Goal: Task Accomplishment & Management: Use online tool/utility

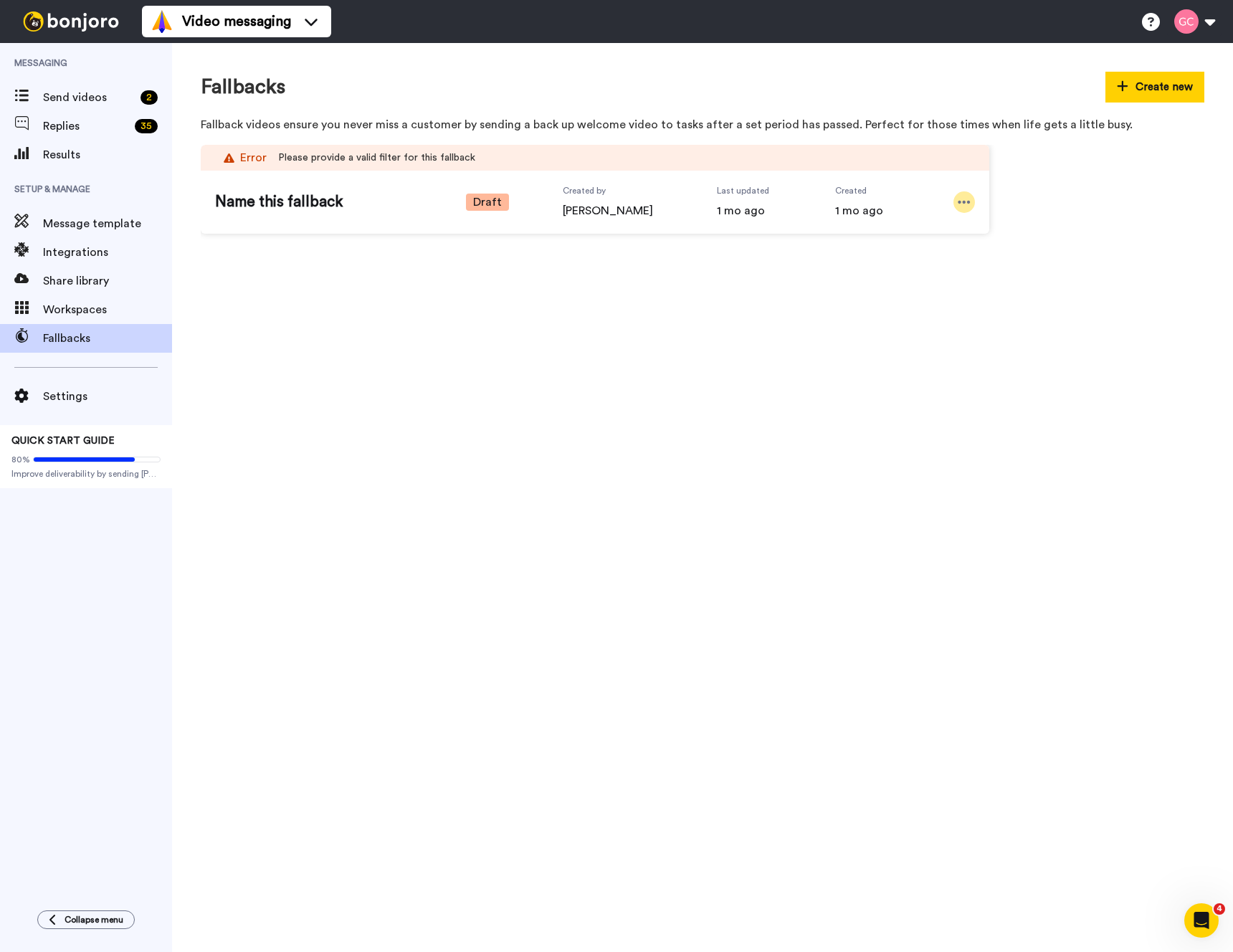
click at [967, 203] on icon at bounding box center [964, 202] width 12 height 3
click at [938, 222] on span "Edit" at bounding box center [936, 226] width 19 height 14
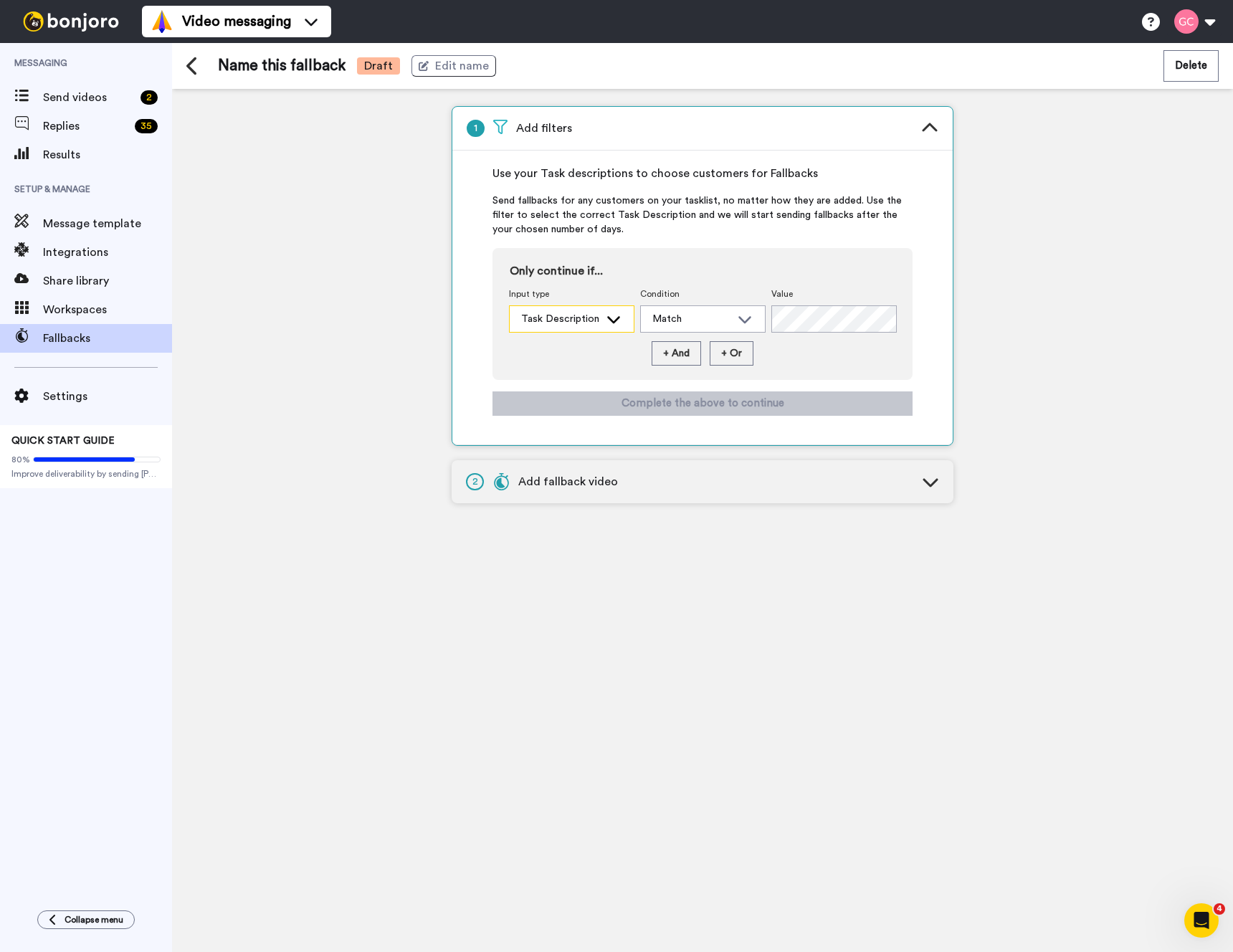
click at [610, 322] on icon at bounding box center [613, 319] width 17 height 14
click at [676, 310] on div "Match" at bounding box center [703, 319] width 124 height 26
click at [663, 235] on span "Send fallbacks for any customers on your tasklist, no matter how they are added…" at bounding box center [703, 214] width 420 height 43
click at [605, 318] on icon at bounding box center [613, 319] width 17 height 14
click at [584, 347] on span "Task Description" at bounding box center [556, 351] width 95 height 14
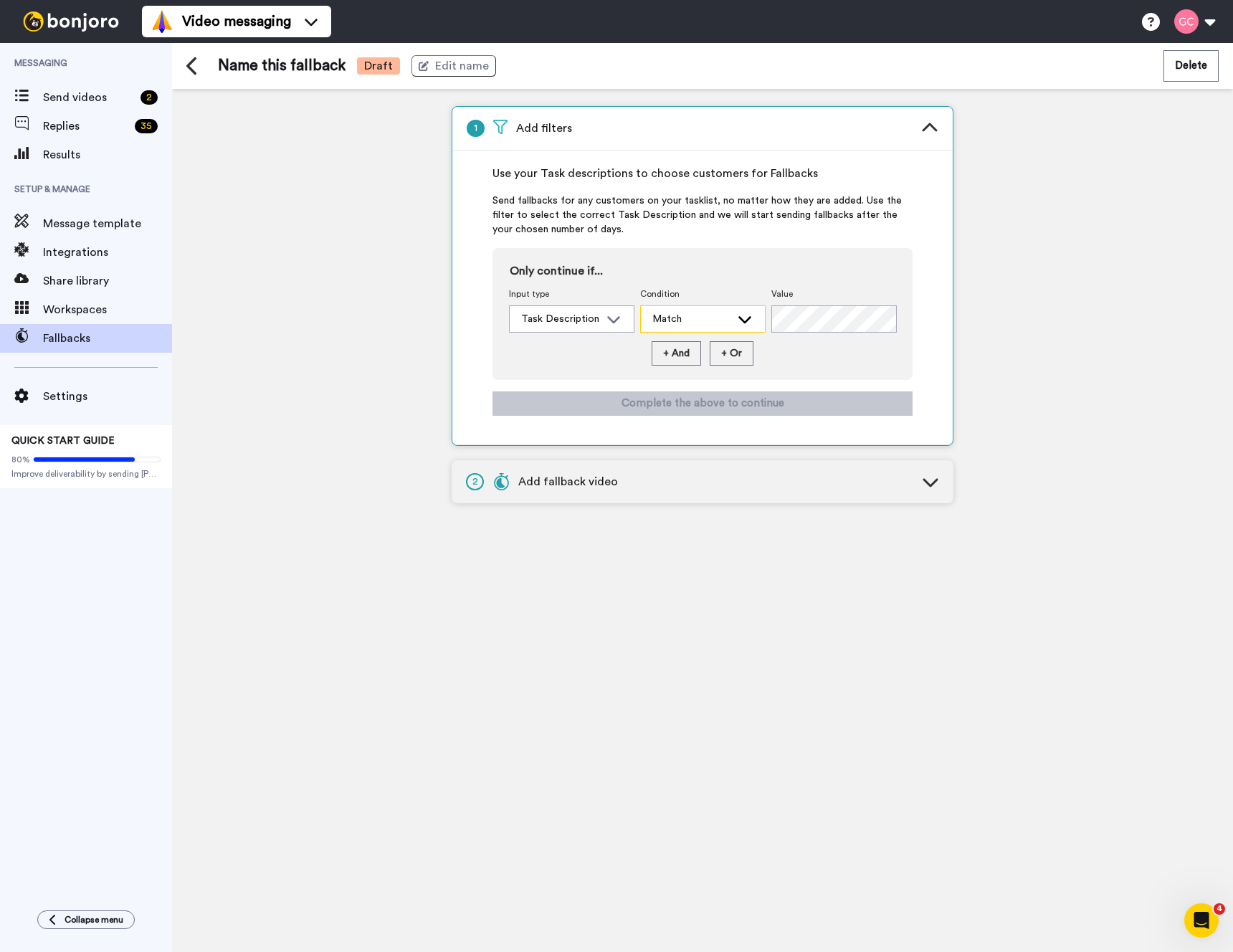
click at [679, 316] on div "Match" at bounding box center [691, 319] width 78 height 14
click at [676, 353] on span "Contains" at bounding box center [669, 351] width 58 height 14
click at [682, 351] on button "+ And" at bounding box center [676, 353] width 50 height 24
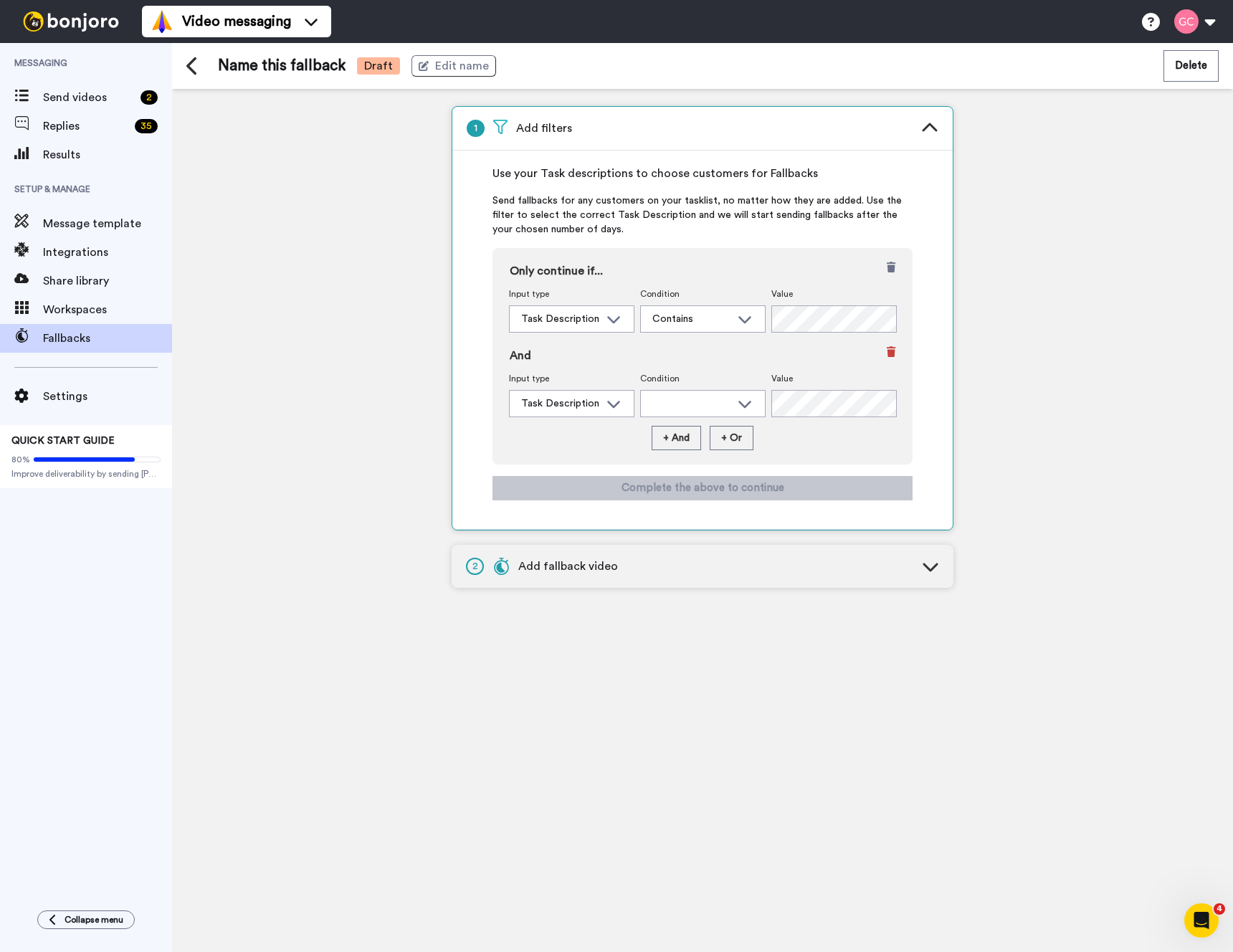
click at [891, 353] on icon at bounding box center [891, 355] width 8 height 17
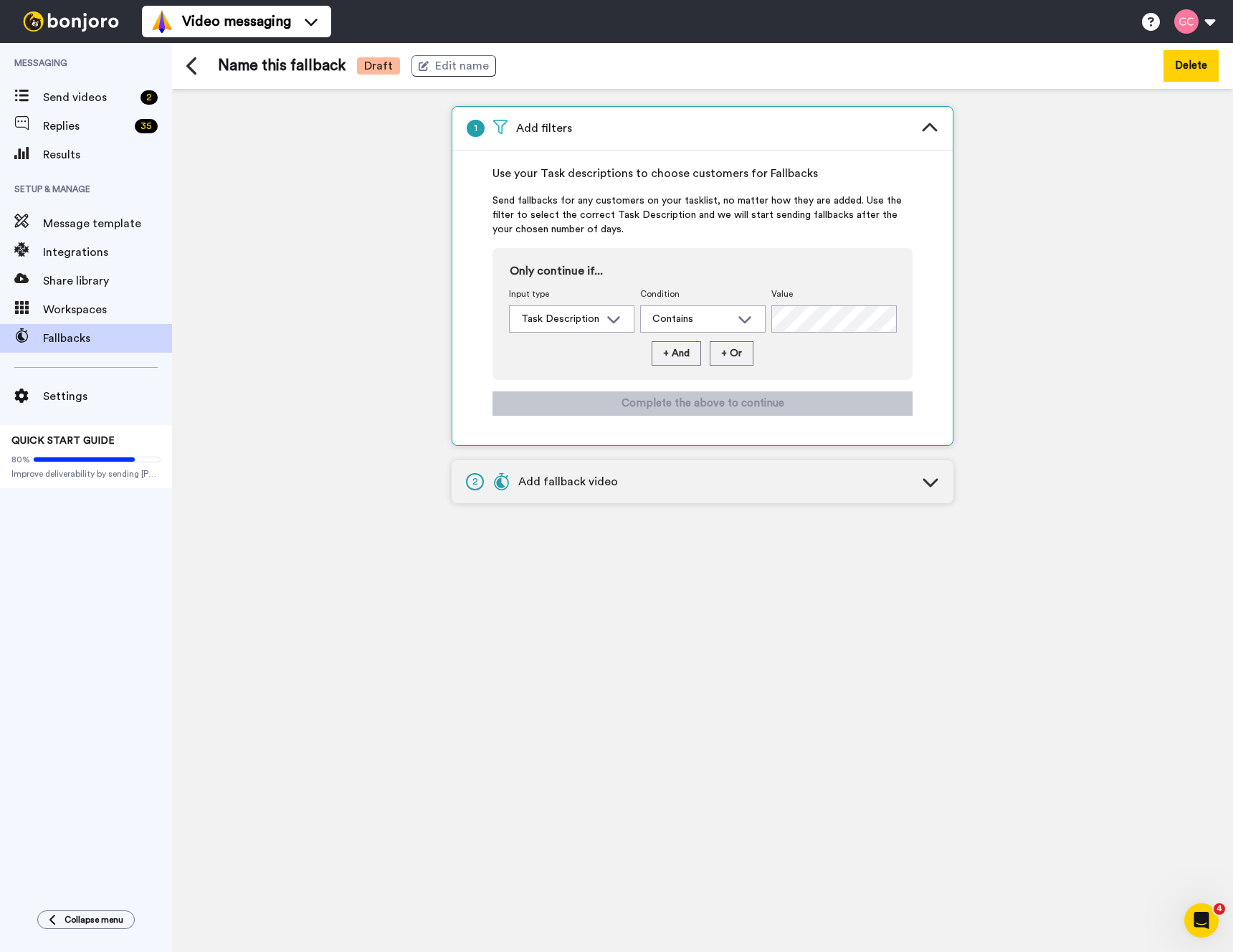
click at [1176, 67] on button "Delete" at bounding box center [1190, 65] width 55 height 31
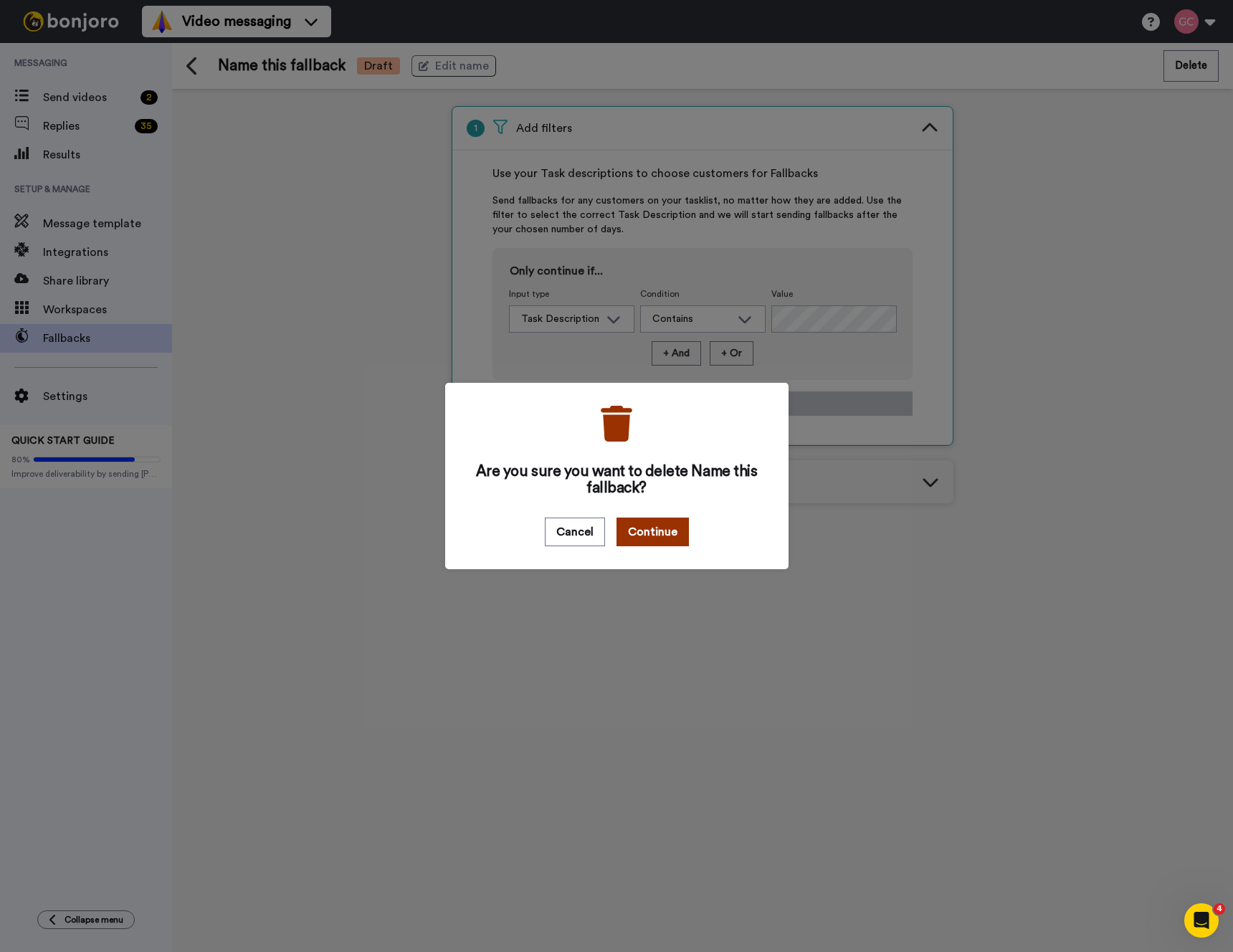
click at [652, 533] on button "Continue" at bounding box center [653, 532] width 73 height 29
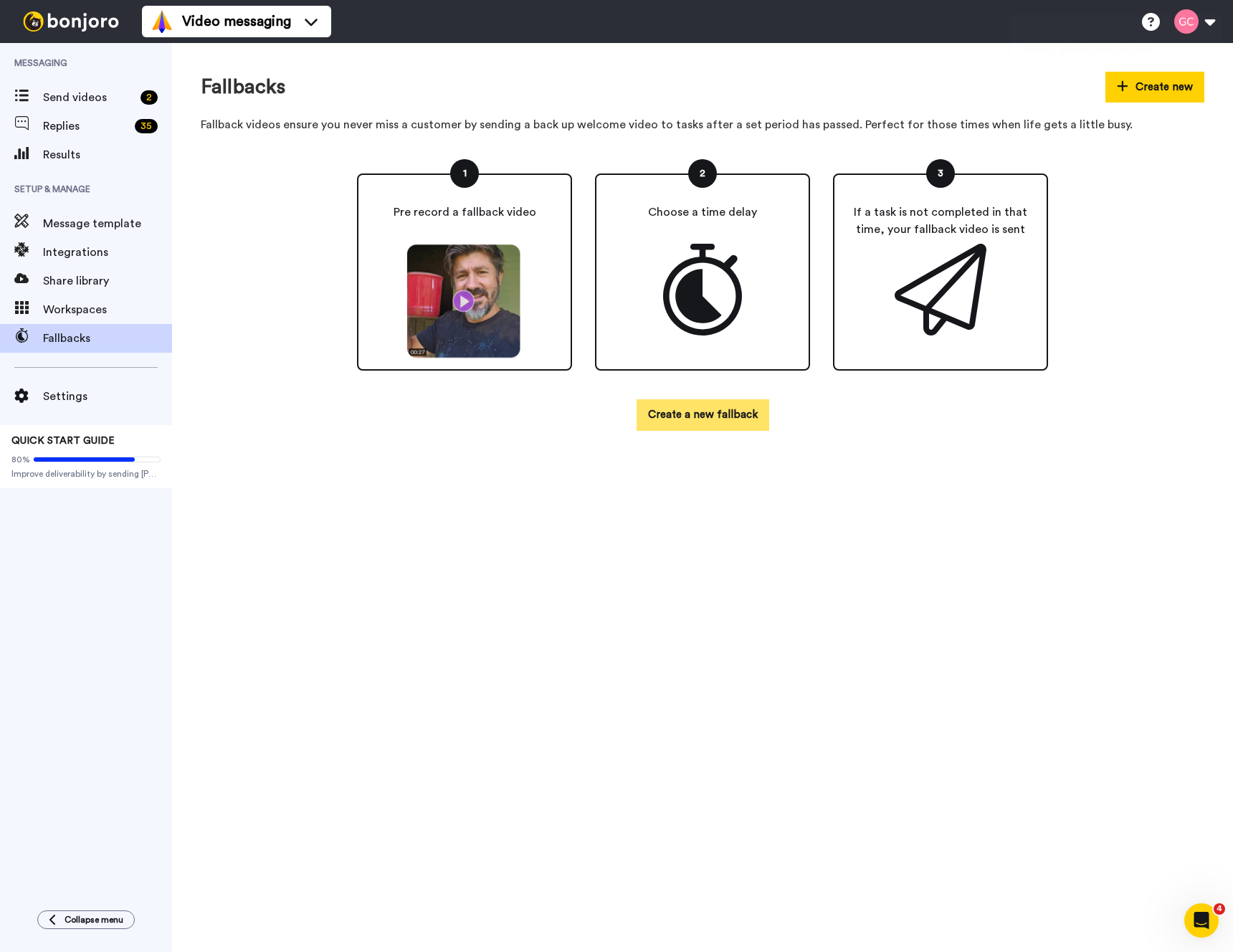
click at [696, 414] on button "Create a new fallback" at bounding box center [703, 414] width 132 height 31
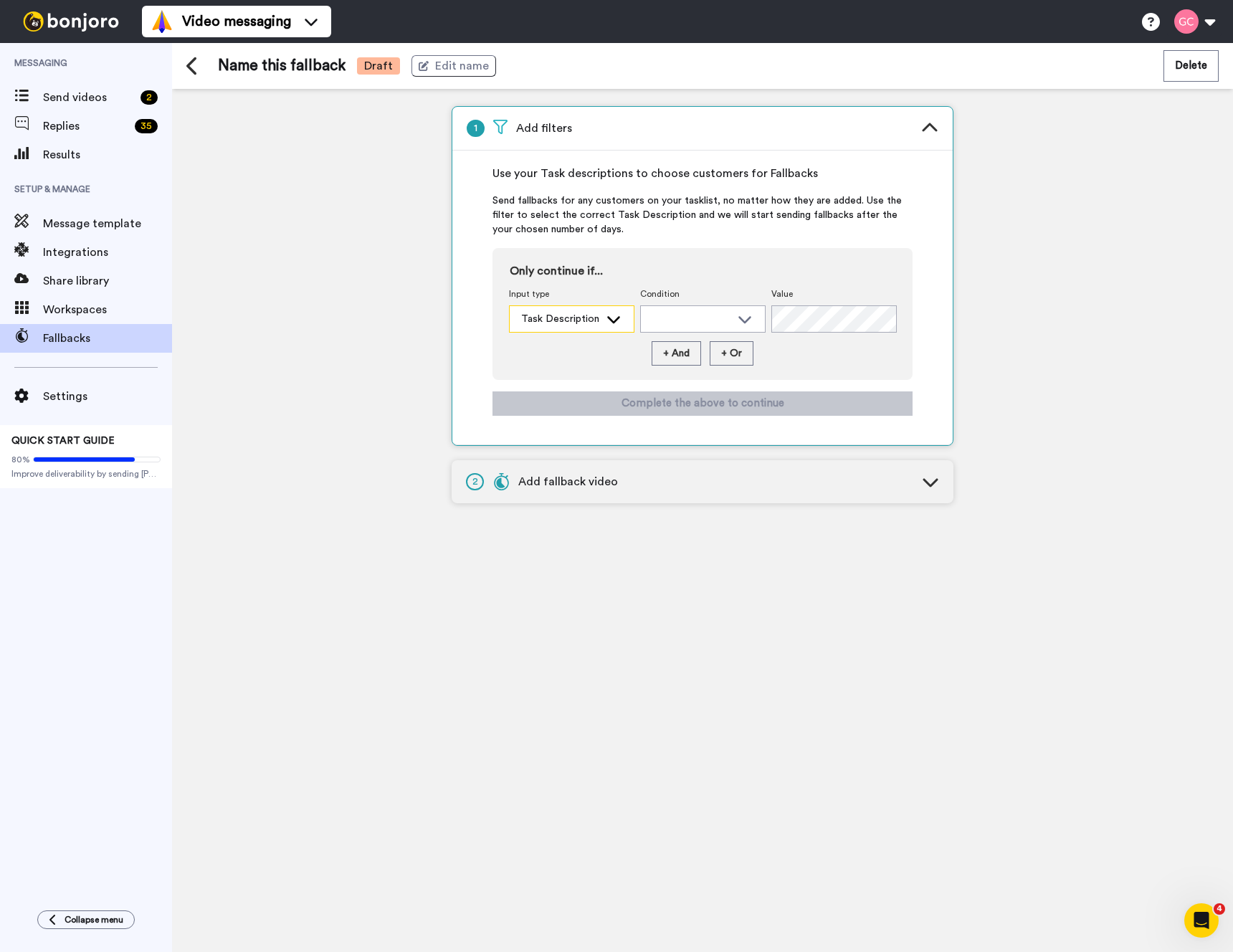
click at [570, 322] on div "Task Description" at bounding box center [560, 319] width 78 height 14
click at [568, 344] on span "Task Description" at bounding box center [556, 351] width 95 height 14
click at [698, 307] on div at bounding box center [703, 319] width 124 height 26
click at [695, 351] on span "Contains" at bounding box center [669, 351] width 58 height 14
click at [739, 352] on button "+ Or" at bounding box center [731, 353] width 44 height 24
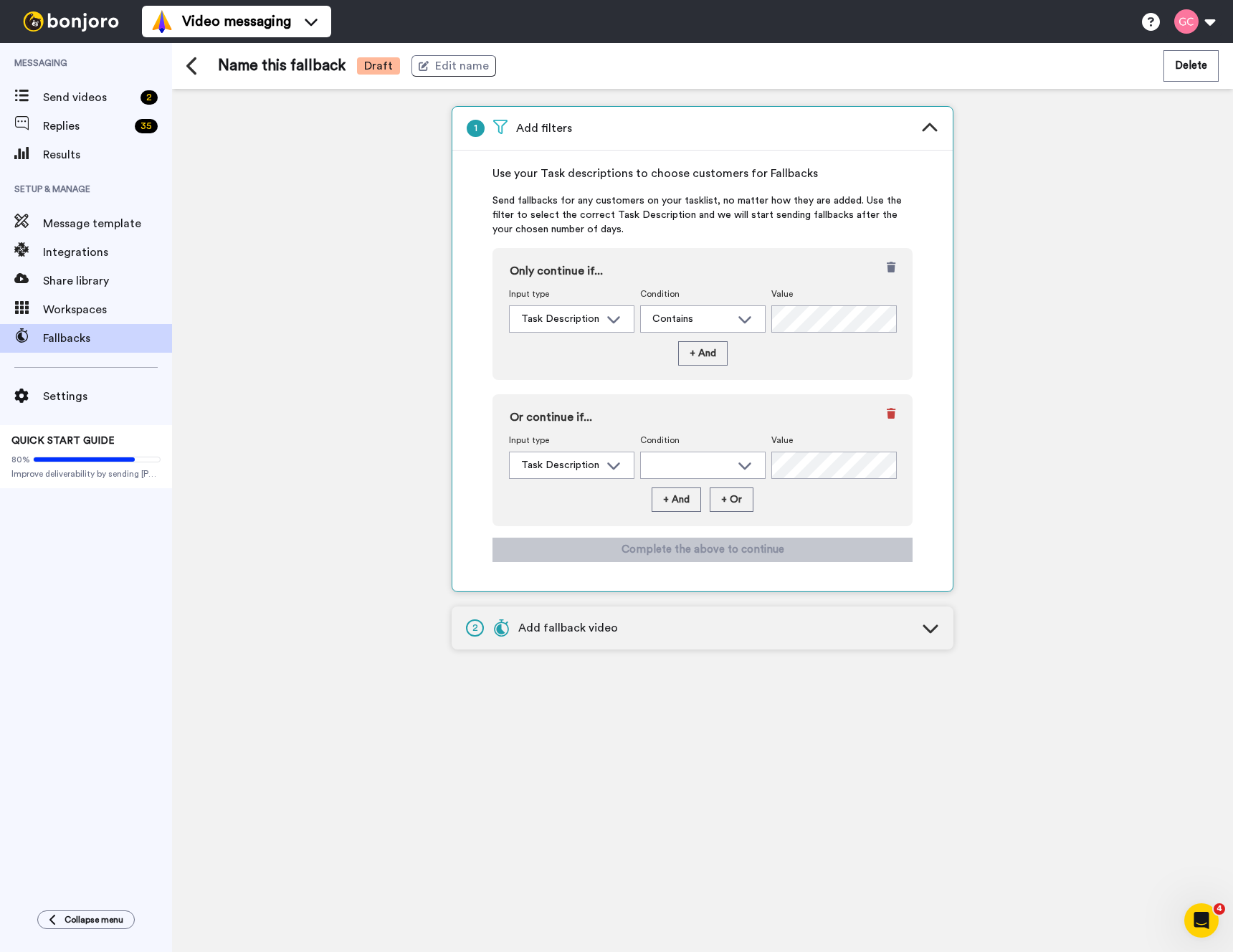
click at [887, 408] on icon at bounding box center [891, 417] width 8 height 17
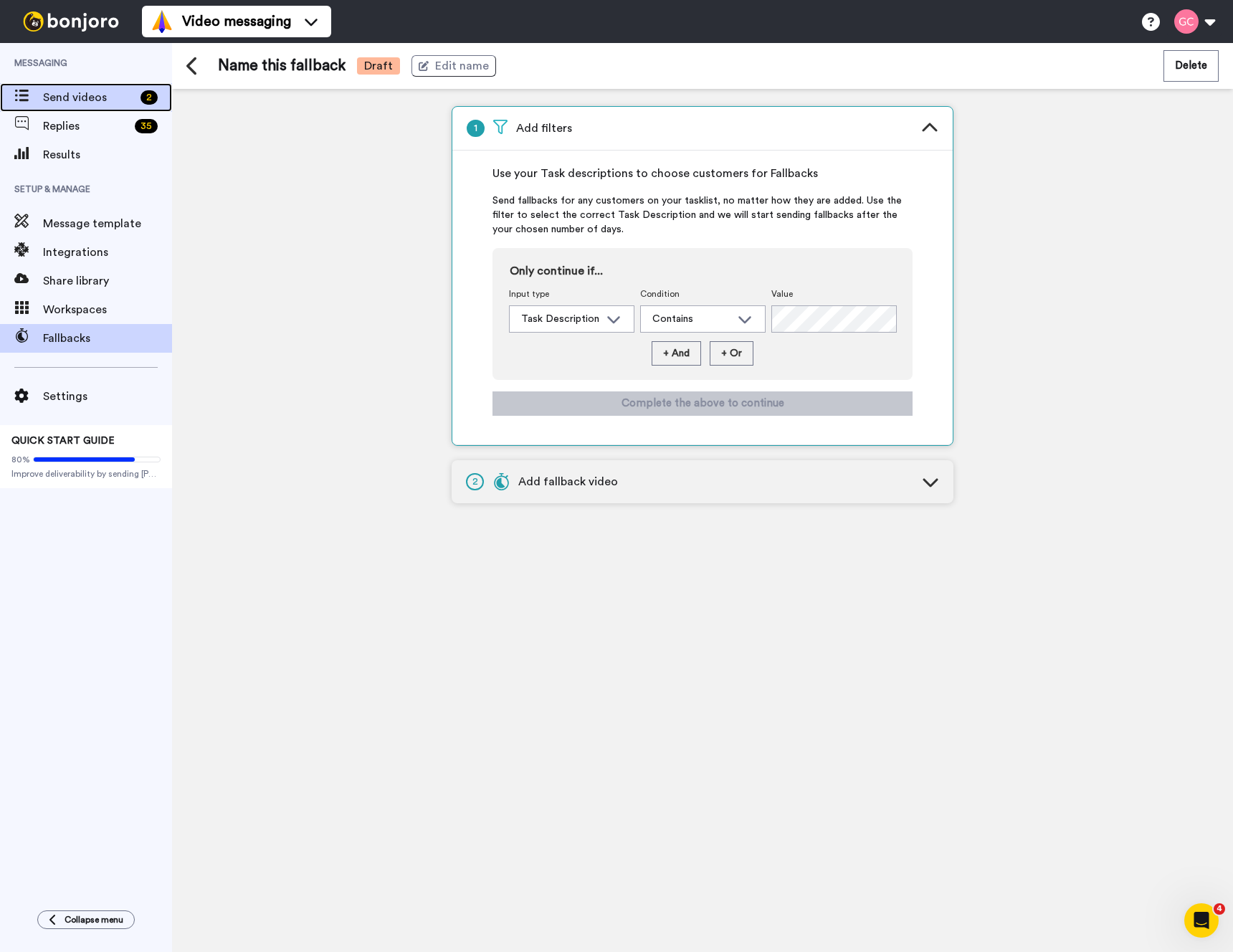
click at [83, 101] on span "Send videos" at bounding box center [89, 97] width 92 height 17
click at [929, 481] on icon at bounding box center [930, 481] width 17 height 17
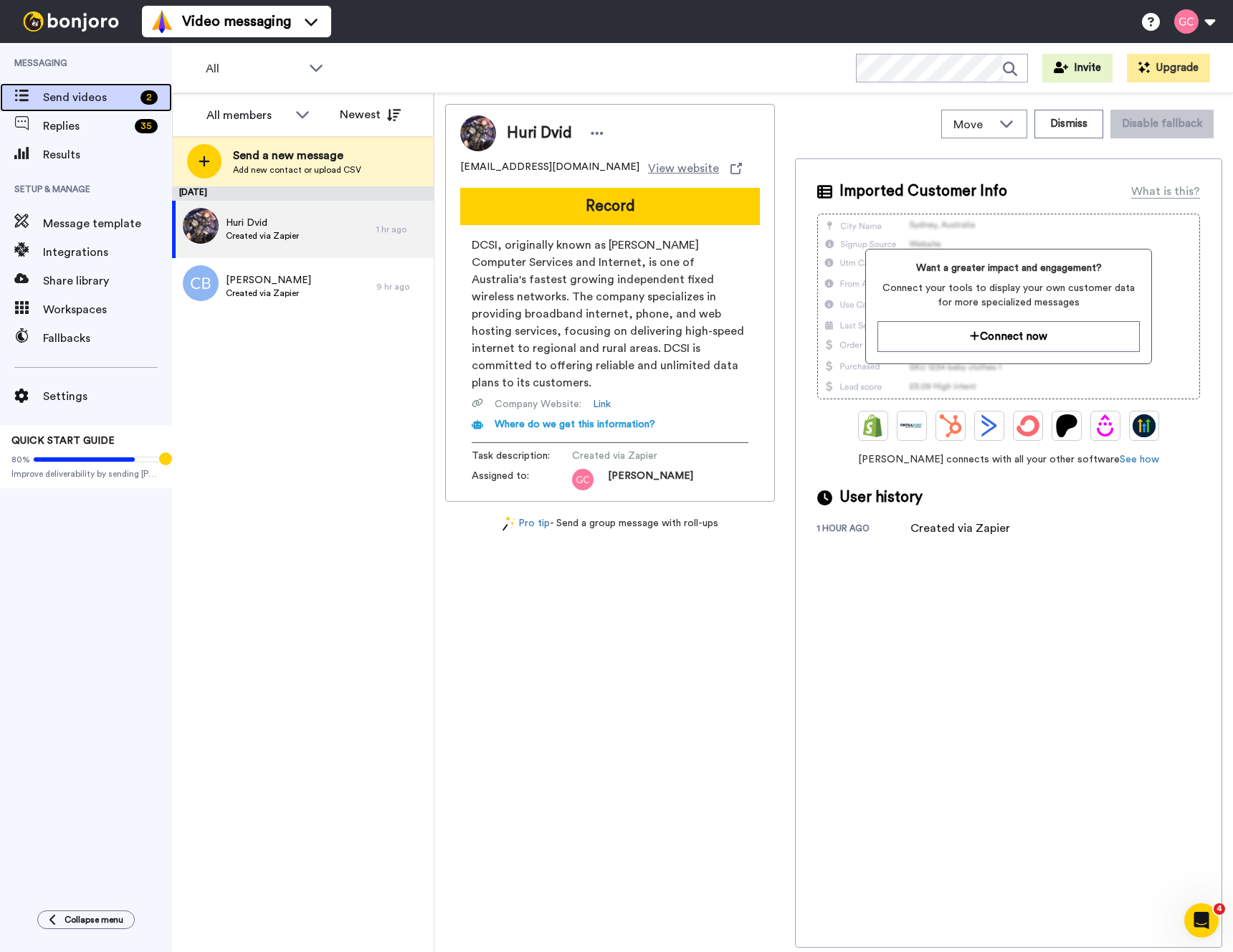
click at [67, 97] on span "Send videos" at bounding box center [89, 97] width 92 height 17
click at [1201, 917] on icon "Open Intercom Messenger" at bounding box center [1199, 918] width 24 height 24
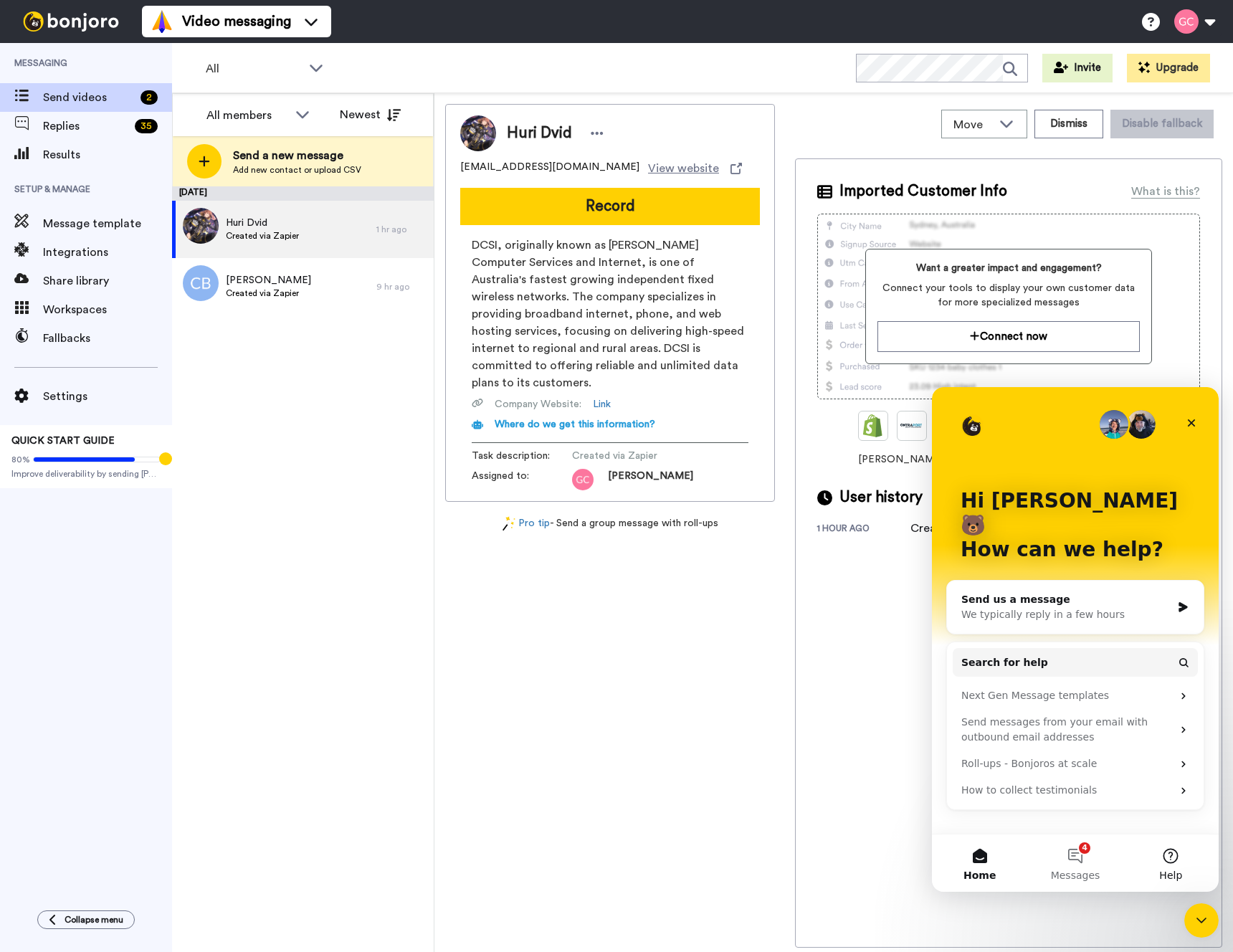
click at [1170, 854] on button "Help" at bounding box center [1171, 863] width 95 height 57
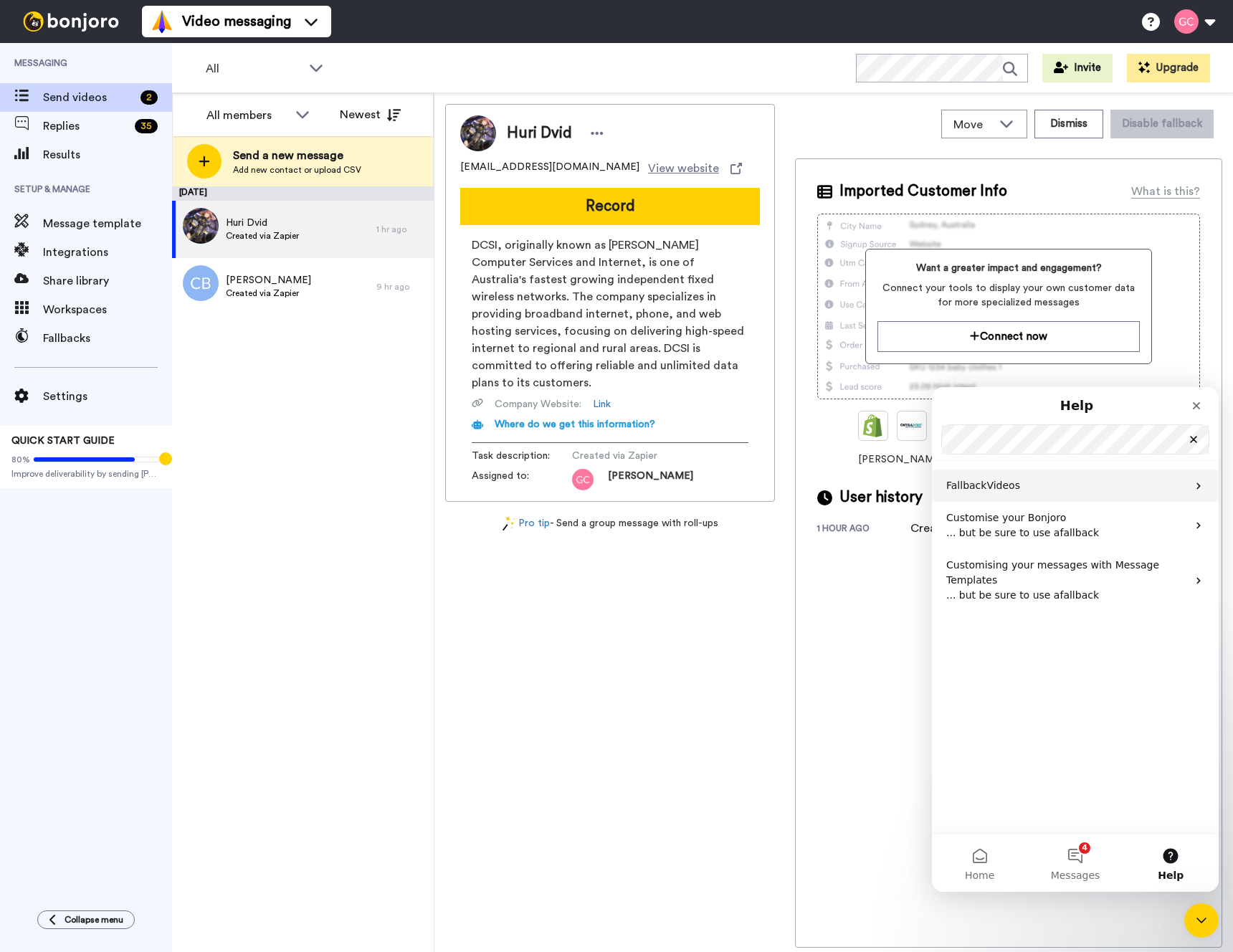
click at [1023, 485] on p "Fallback Videos" at bounding box center [1067, 486] width 241 height 15
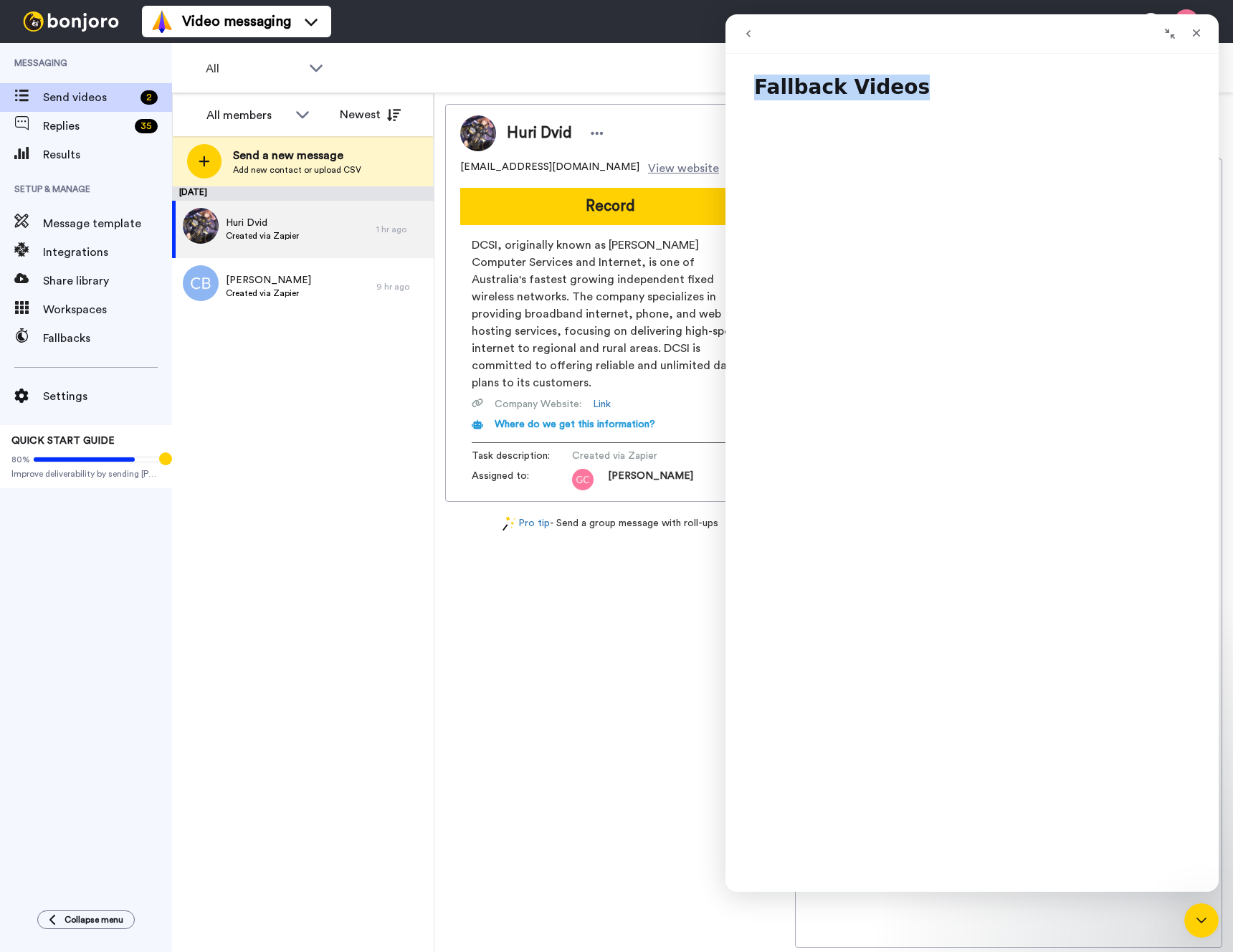
drag, startPoint x: 754, startPoint y: 89, endPoint x: 902, endPoint y: 96, distance: 148.2
click at [902, 96] on h1 "Fallback Videos" at bounding box center [972, 81] width 493 height 43
click at [1201, 32] on icon "Close" at bounding box center [1197, 33] width 12 height 12
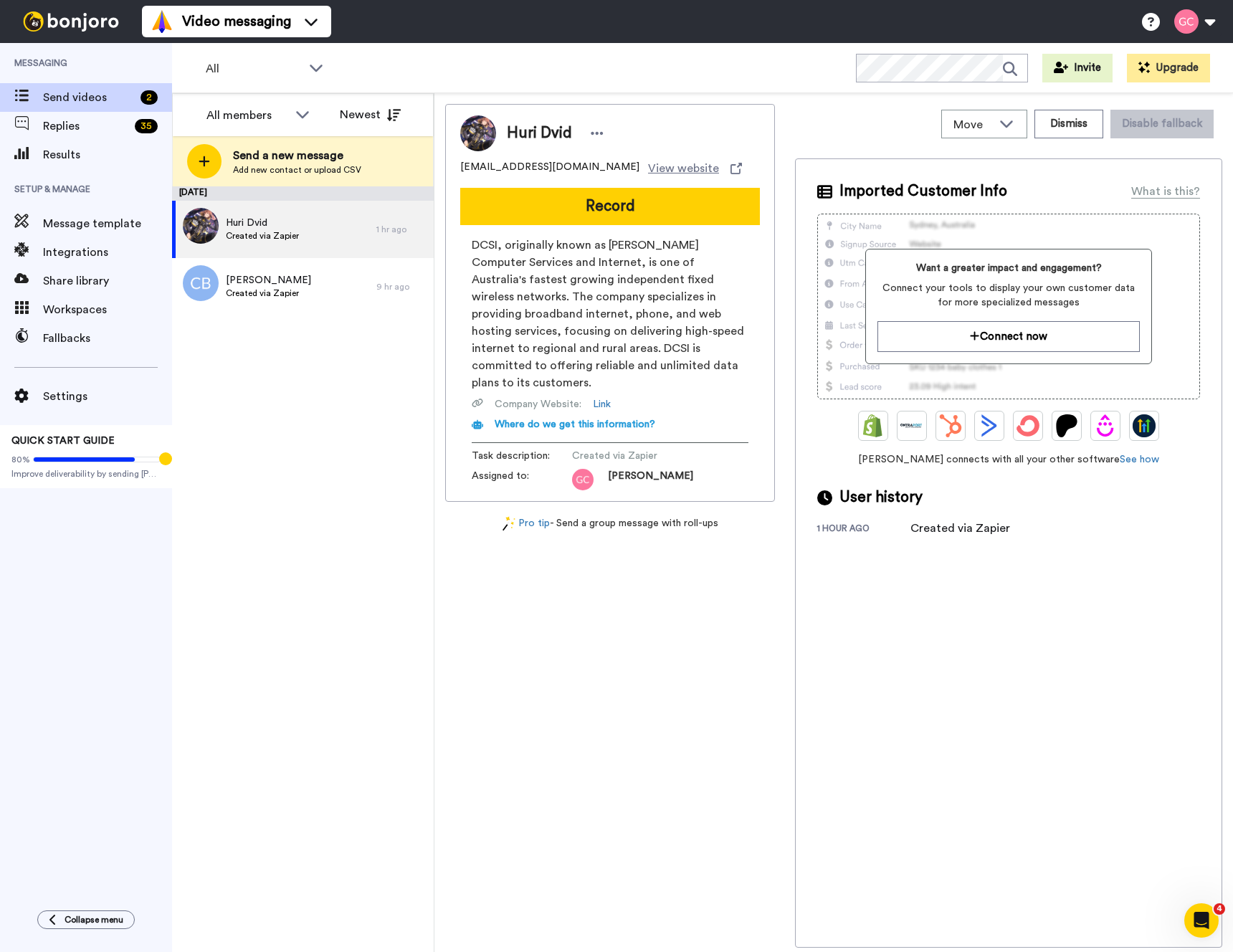
scroll to position [0, 0]
click at [74, 341] on span "Fallbacks" at bounding box center [107, 338] width 129 height 17
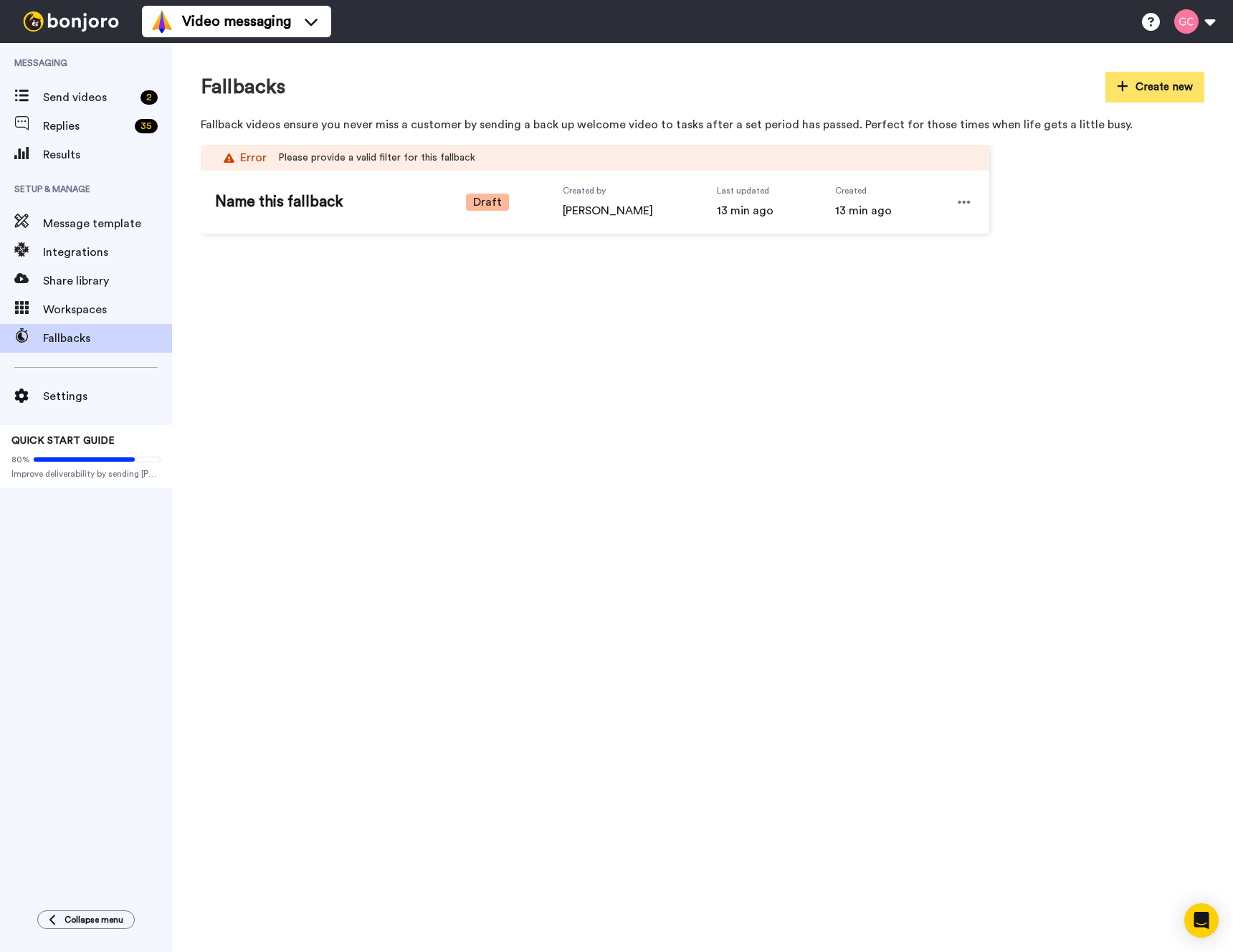
click at [1158, 88] on button "Create new" at bounding box center [1154, 87] width 99 height 31
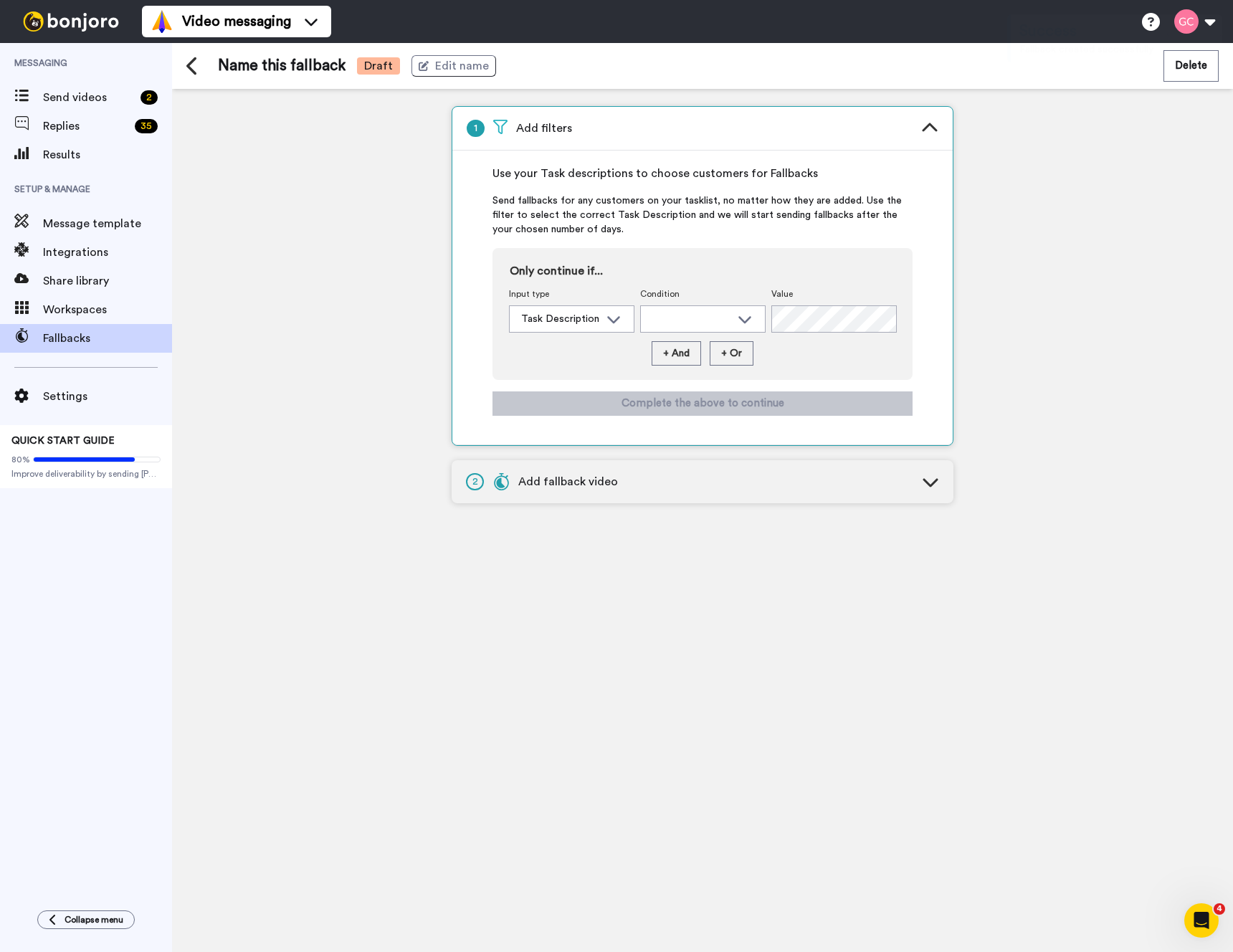
click at [595, 486] on span "Add fallback video" at bounding box center [555, 481] width 126 height 17
click at [584, 322] on div "Task Description" at bounding box center [560, 319] width 78 height 14
click at [566, 346] on span "Task Description" at bounding box center [556, 351] width 95 height 14
click at [705, 315] on div at bounding box center [691, 319] width 78 height 14
click at [676, 371] on span "Match" at bounding box center [663, 374] width 46 height 14
